Goal: Find specific page/section: Find specific page/section

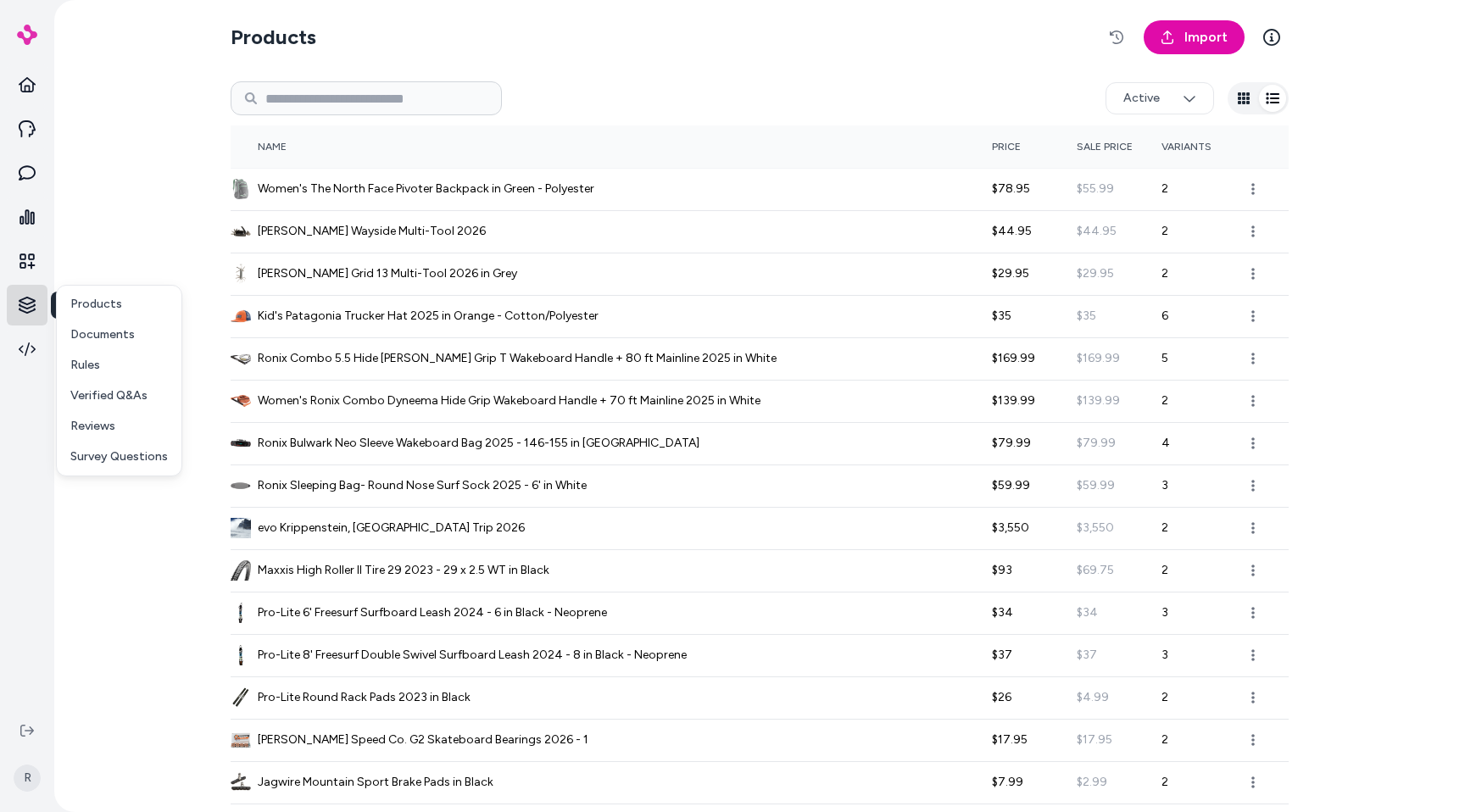
click at [22, 315] on html "Knowledge Knowledge R Products Import Active Name Price Sale Price Variants Wom…" at bounding box center [732, 406] width 1465 height 812
drag, startPoint x: 83, startPoint y: 450, endPoint x: 92, endPoint y: 451, distance: 9.1
click at [83, 450] on p "Survey Questions" at bounding box center [119, 457] width 97 height 17
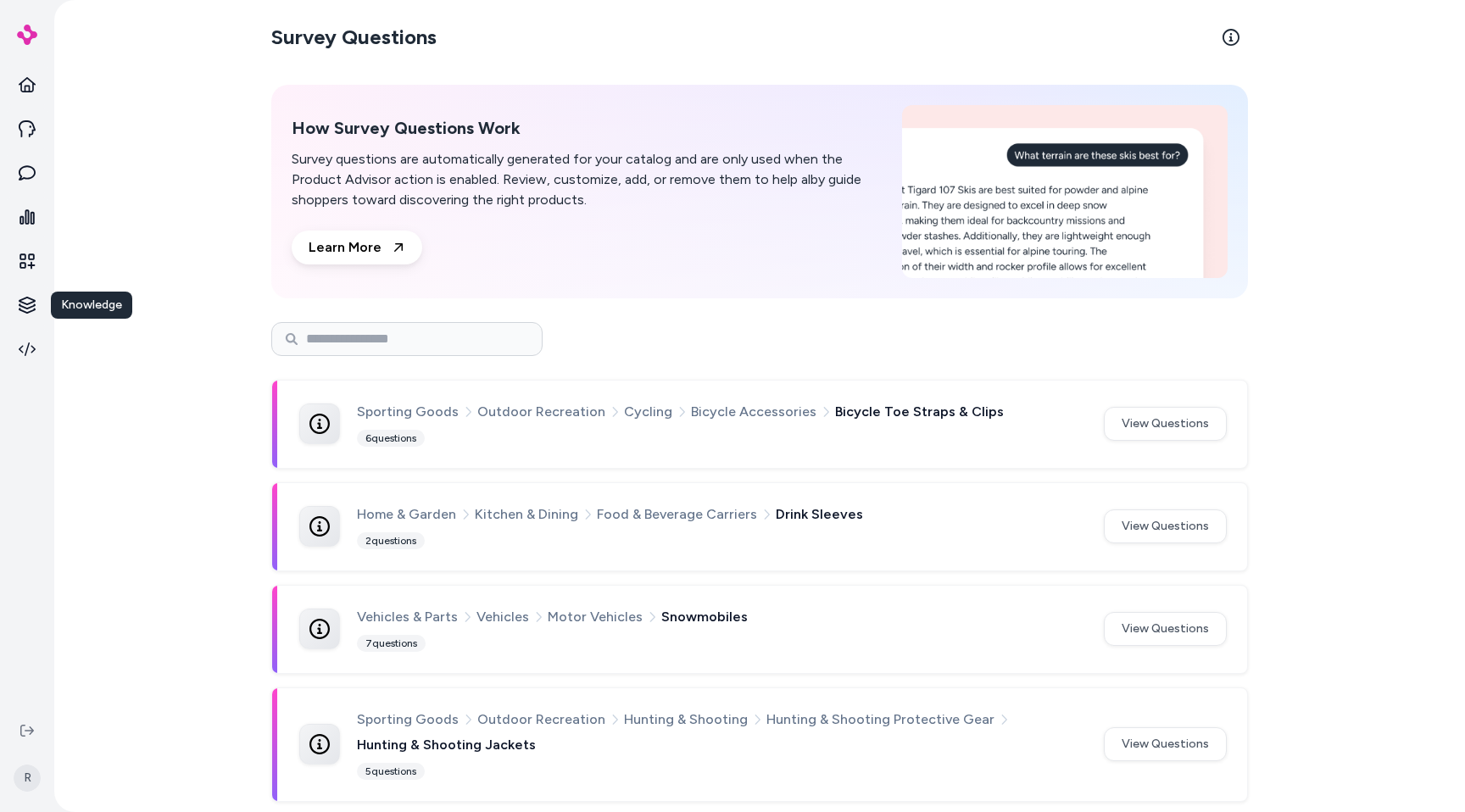
click at [19, 133] on icon at bounding box center [27, 128] width 17 height 17
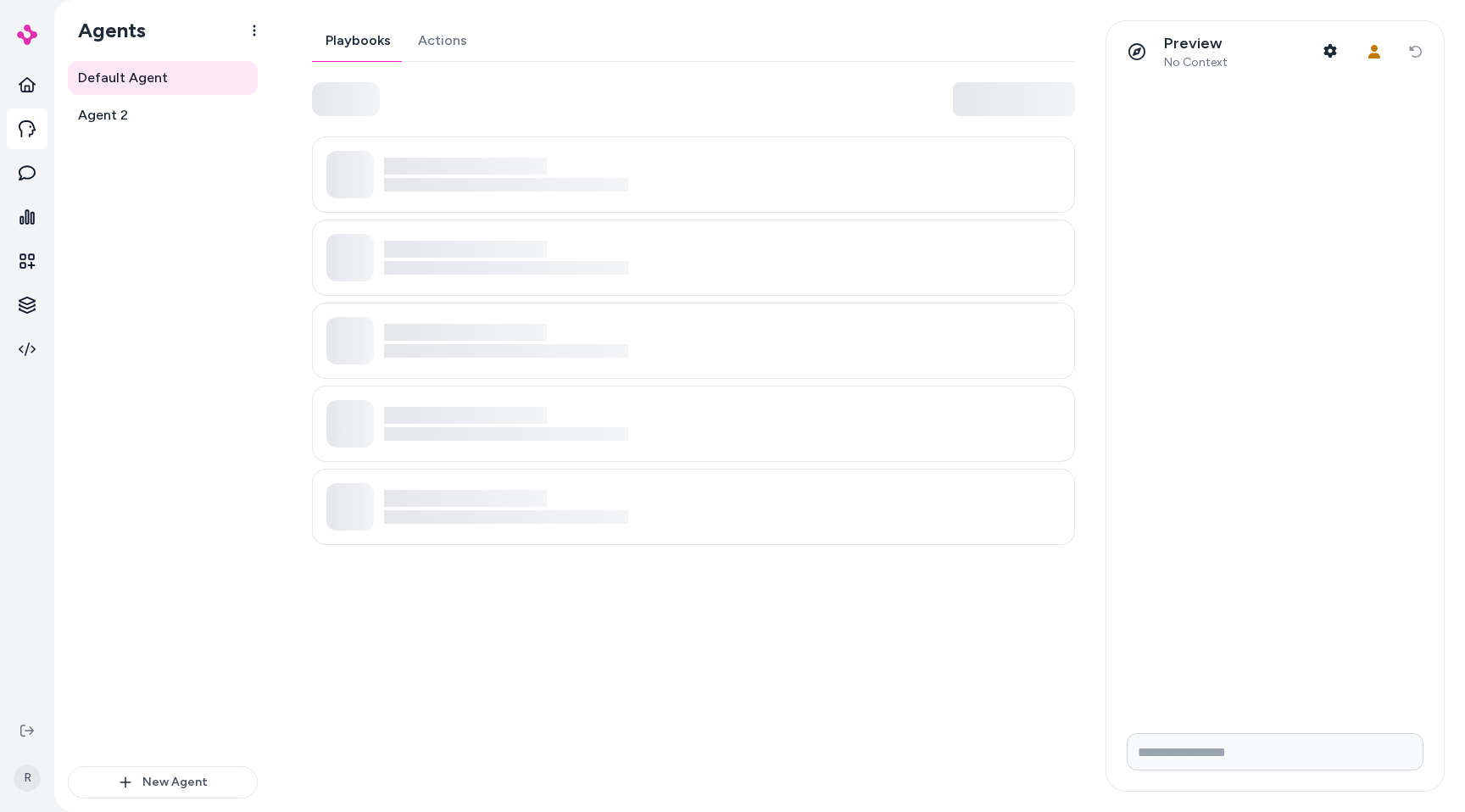
drag, startPoint x: 149, startPoint y: 326, endPoint x: 163, endPoint y: 269, distance: 58.7
click at [150, 329] on div "Default Agent Agent 2" at bounding box center [163, 414] width 190 height 705
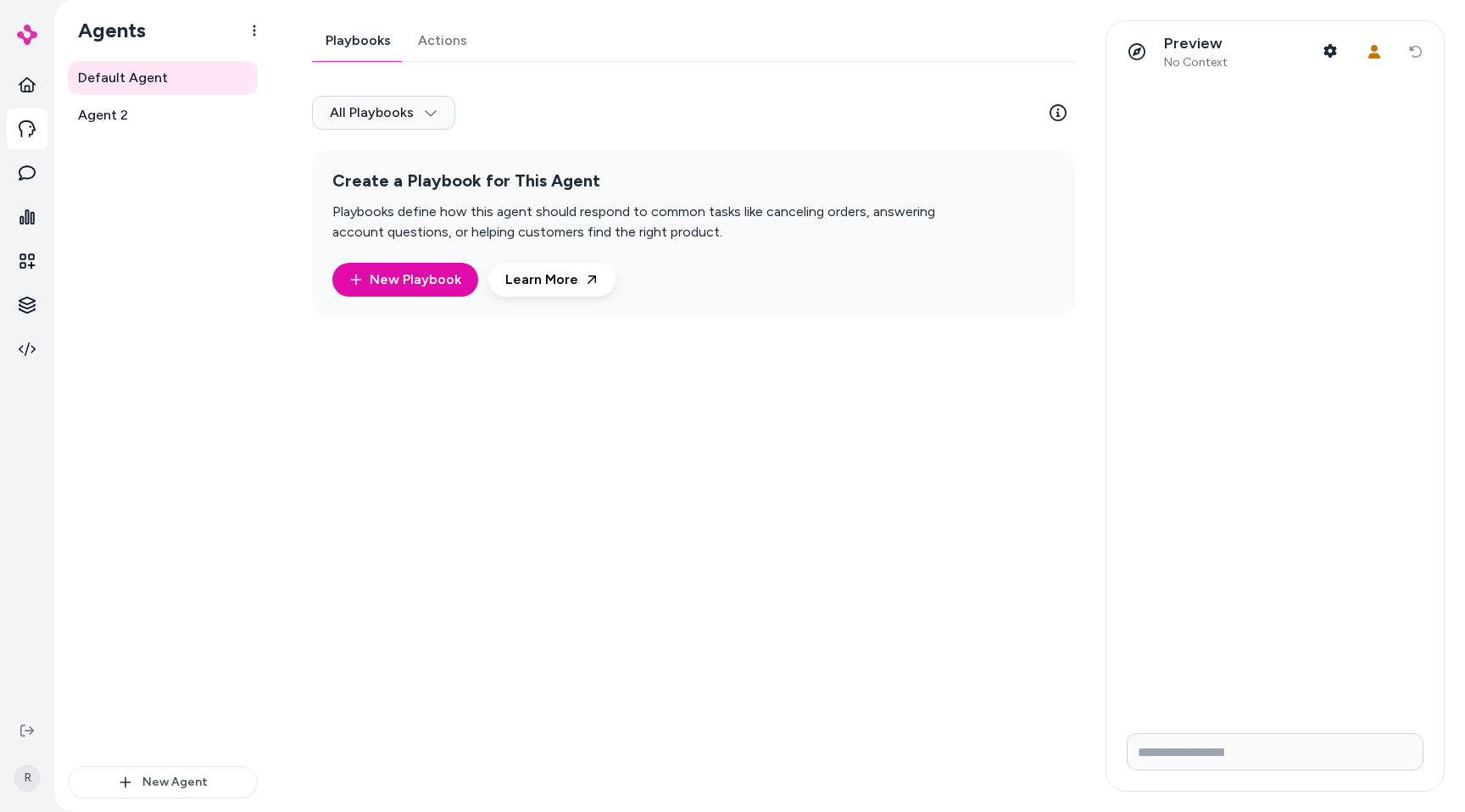
click at [469, 44] on link "Actions" at bounding box center [443, 41] width 76 height 41
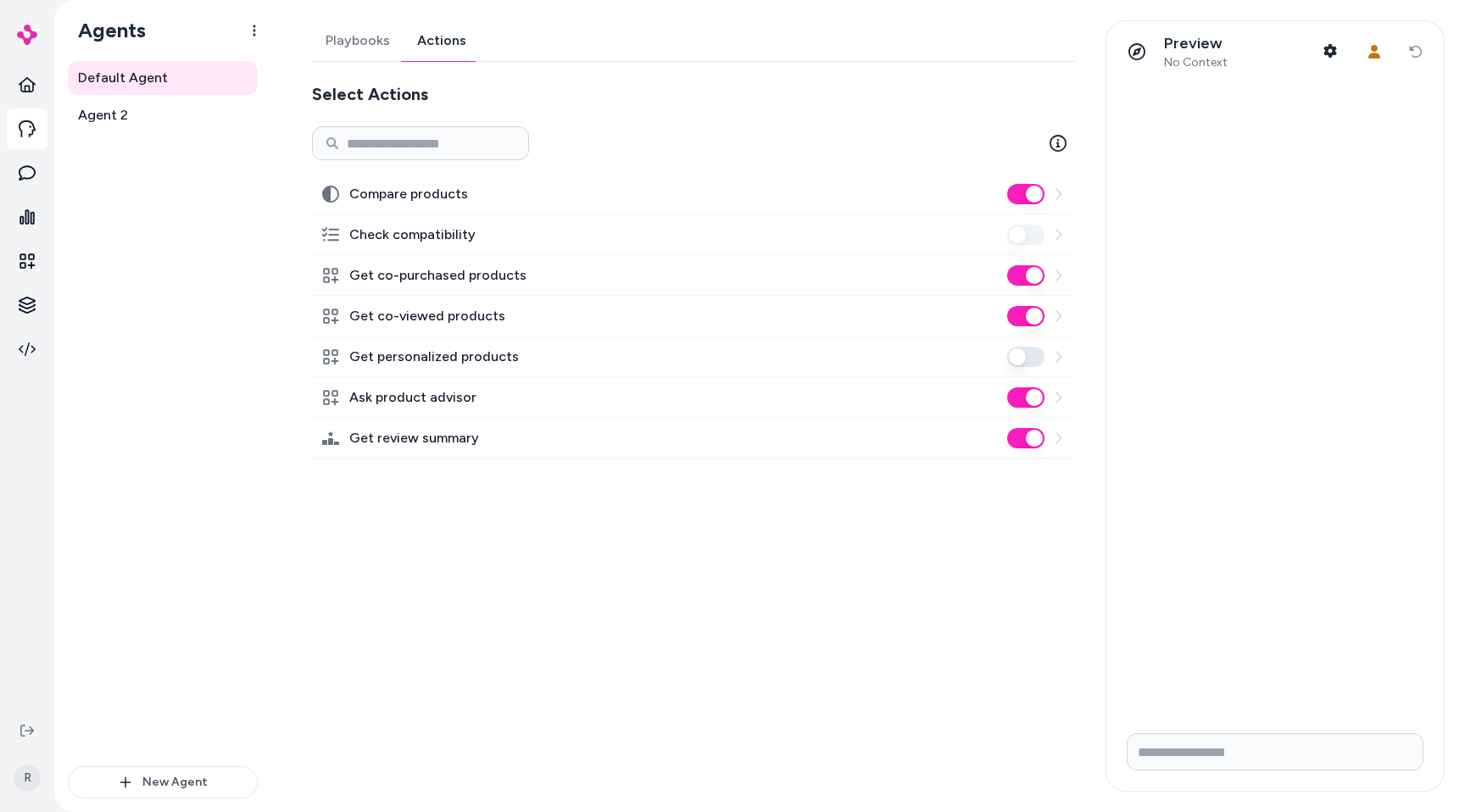
click at [370, 38] on link "Playbooks" at bounding box center [358, 41] width 92 height 41
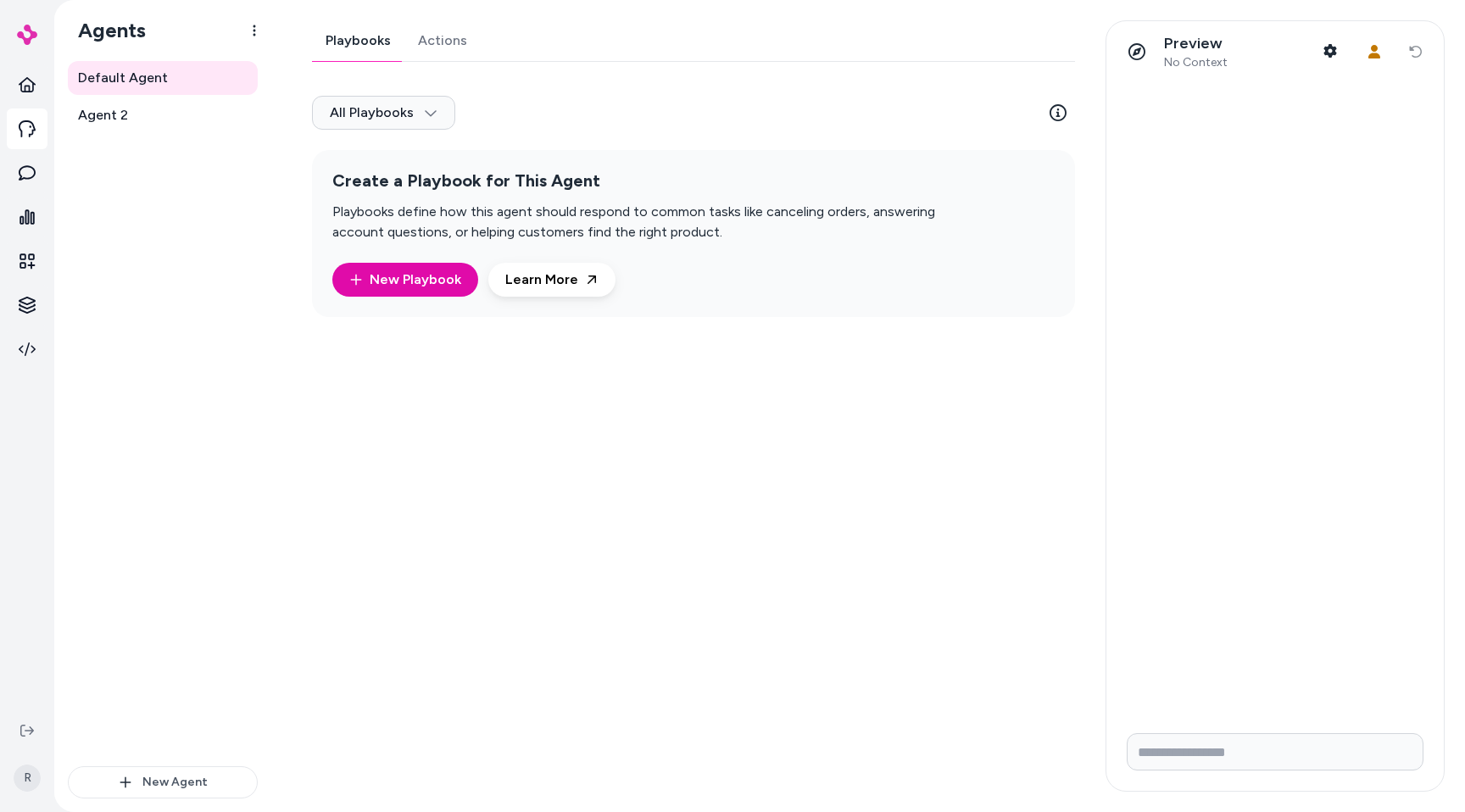
click at [449, 48] on link "Actions" at bounding box center [443, 41] width 76 height 41
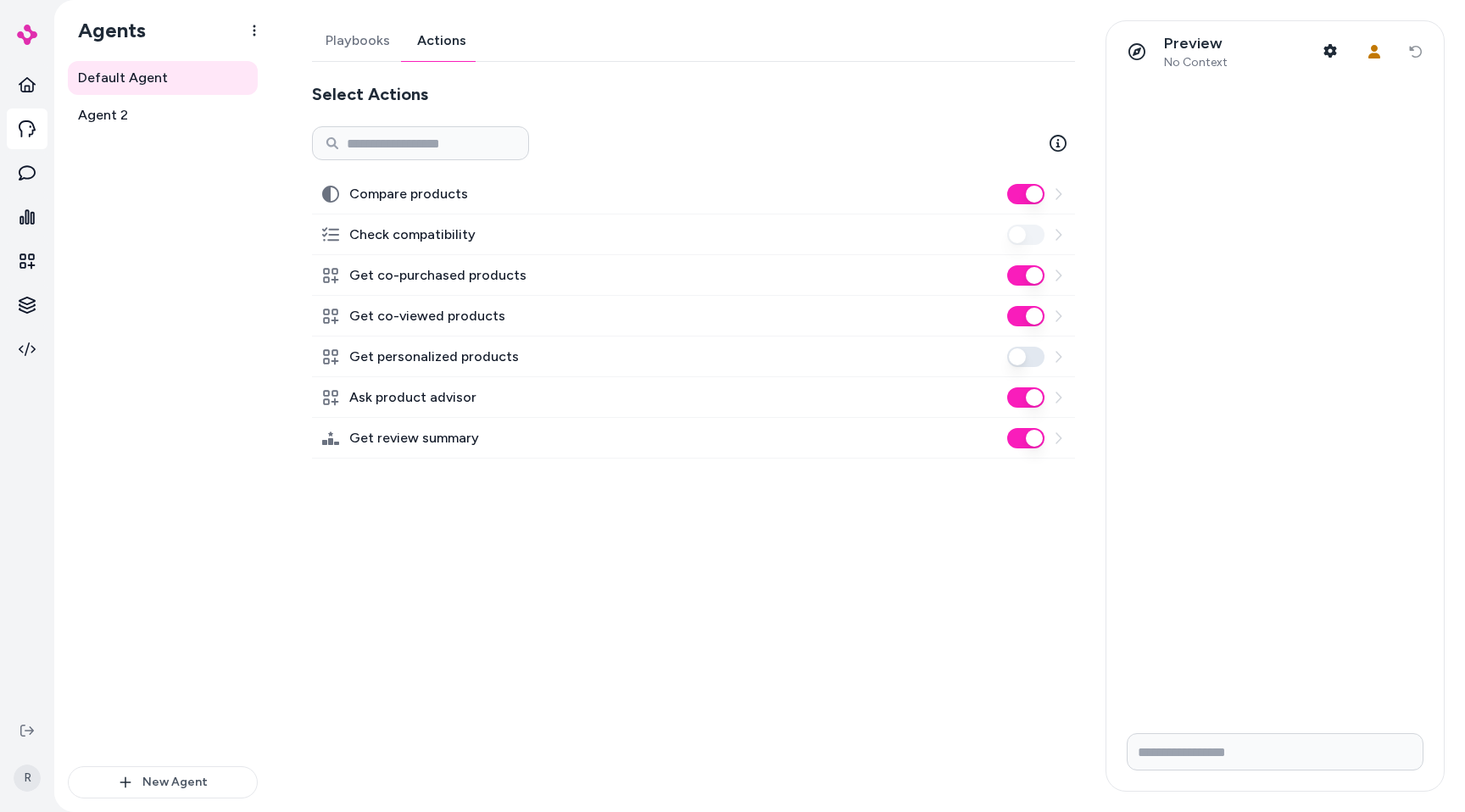
click at [686, 352] on div "Get personalized products" at bounding box center [694, 357] width 763 height 41
click at [1069, 355] on div "Get personalized products" at bounding box center [694, 357] width 763 height 41
click at [1063, 360] on icon at bounding box center [1058, 356] width 13 height 13
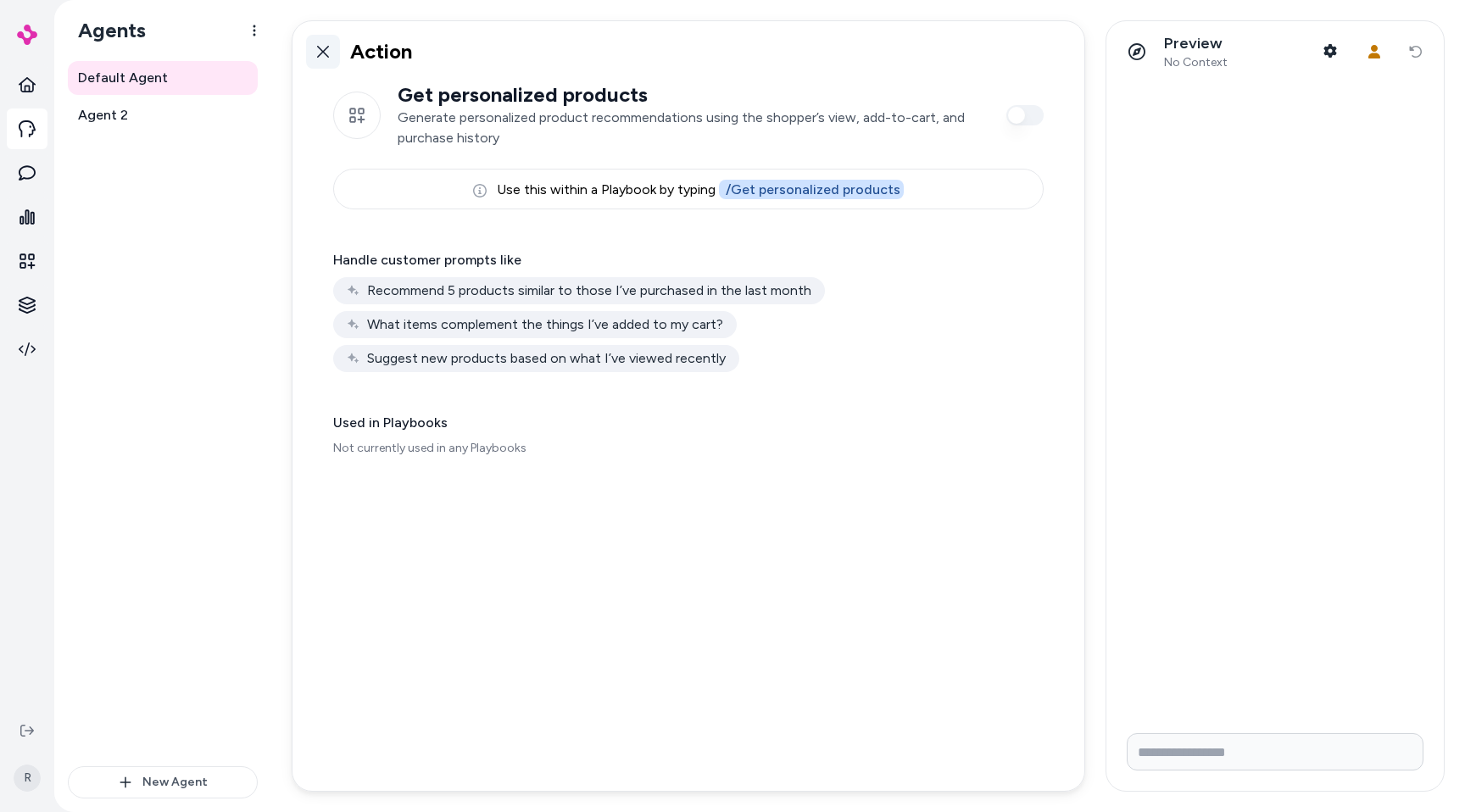
click at [315, 54] on link at bounding box center [323, 51] width 34 height 34
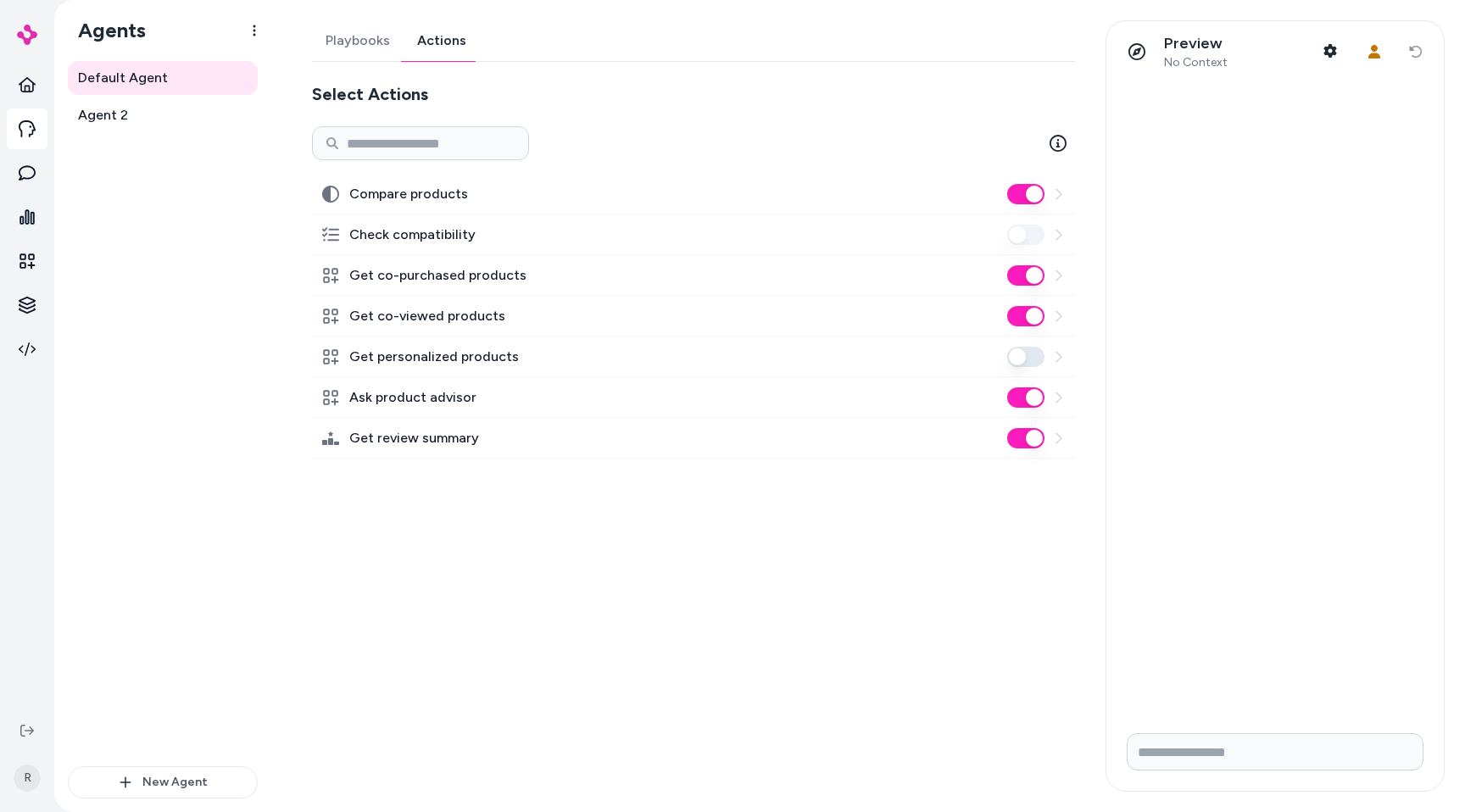
click at [1061, 433] on icon at bounding box center [1058, 437] width 13 height 13
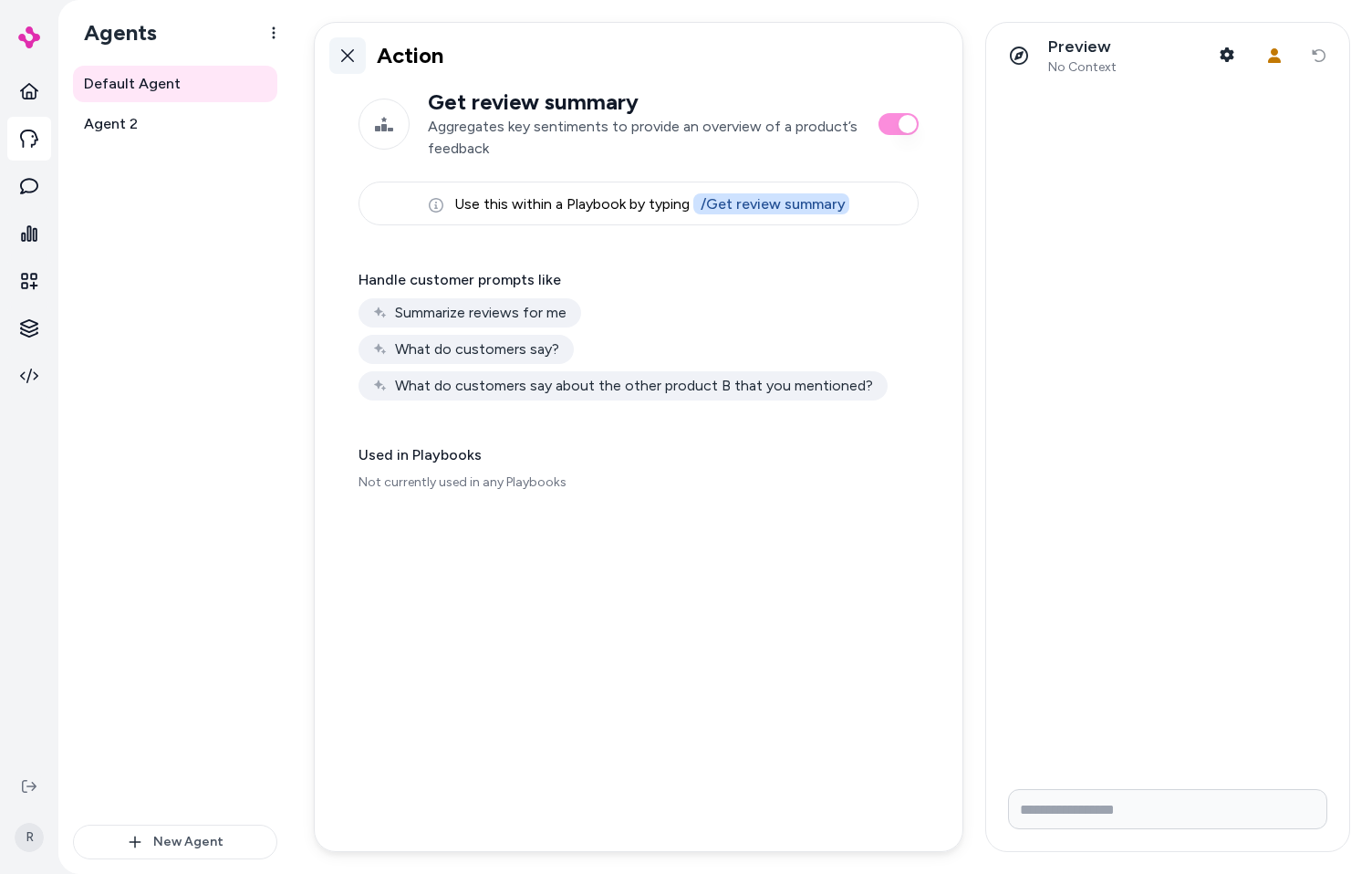
click at [349, 61] on icon at bounding box center [347, 55] width 14 height 14
